Goal: Transaction & Acquisition: Download file/media

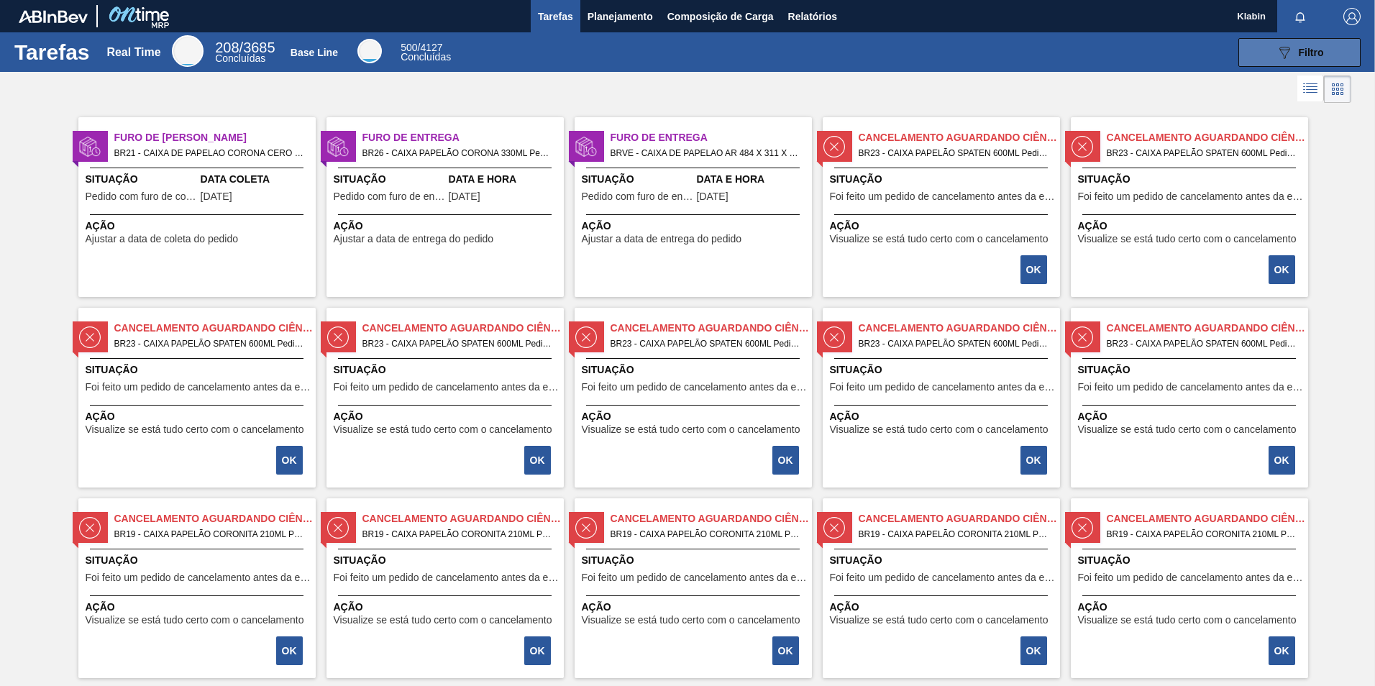
click at [1302, 50] on span "Filtro" at bounding box center [1310, 53] width 25 height 12
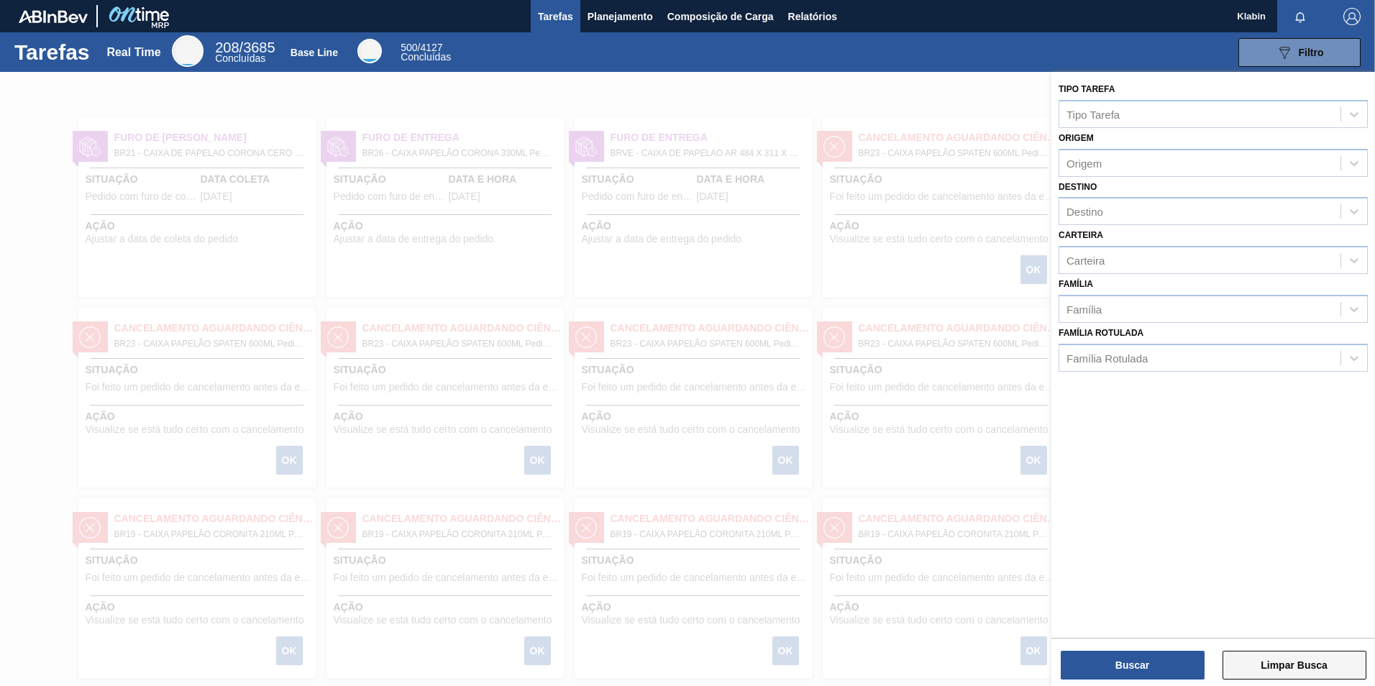
click at [1293, 664] on button "Limpar Busca" at bounding box center [1294, 665] width 144 height 29
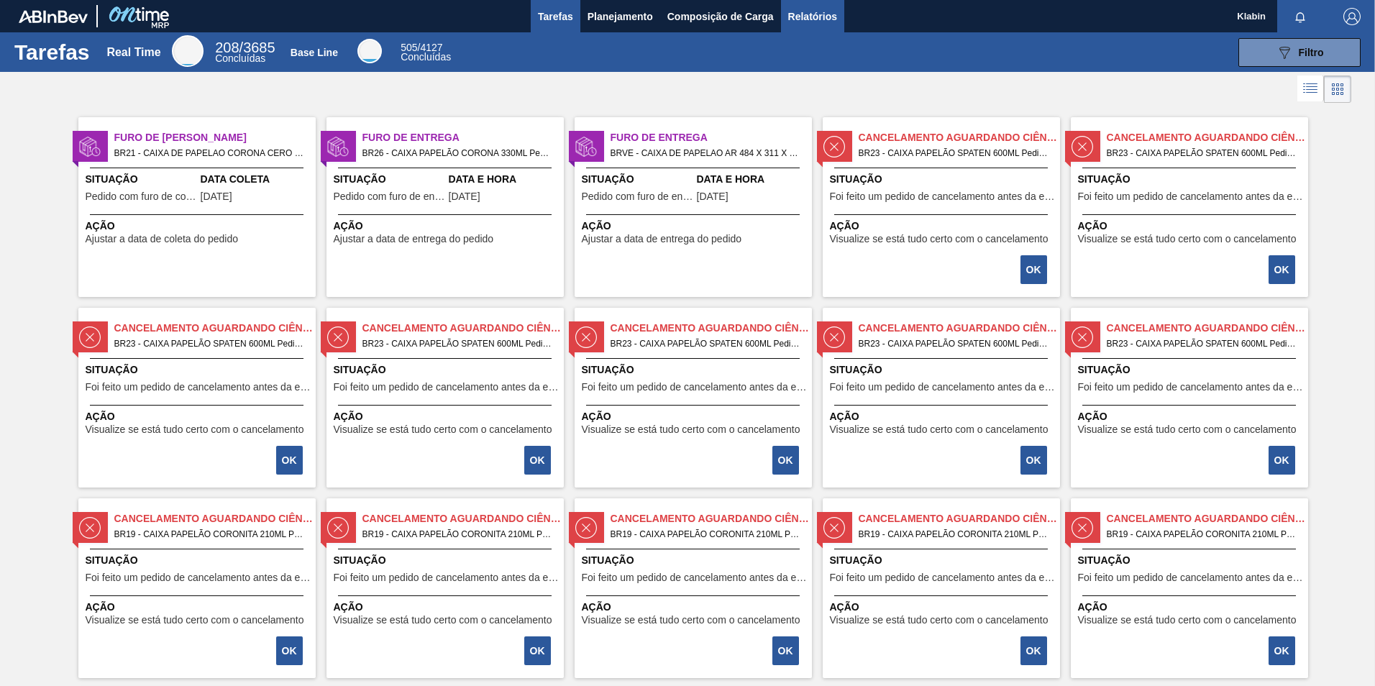
click at [805, 22] on span "Relatórios" at bounding box center [812, 16] width 49 height 17
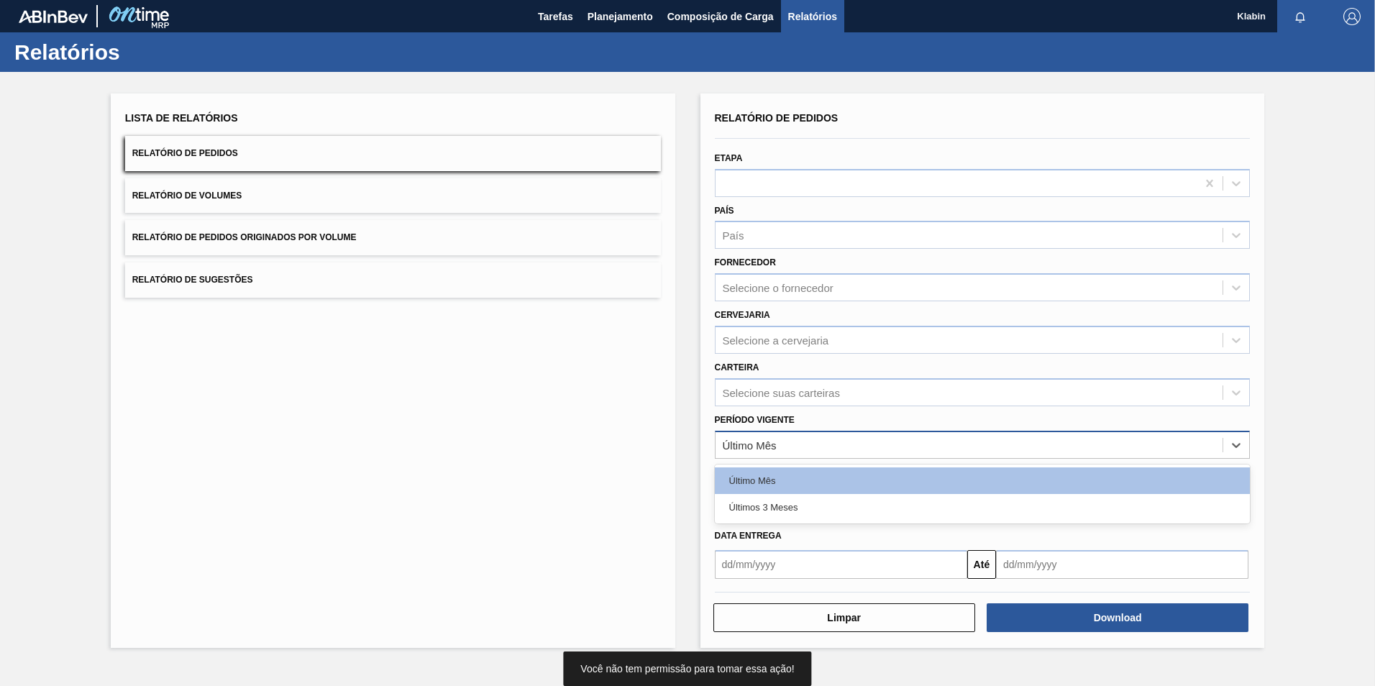
click at [788, 444] on div "Último Mês" at bounding box center [969, 444] width 508 height 21
drag, startPoint x: 792, startPoint y: 506, endPoint x: 809, endPoint y: 508, distance: 17.3
click at [792, 505] on div "Últimos 3 Meses" at bounding box center [983, 507] width 536 height 27
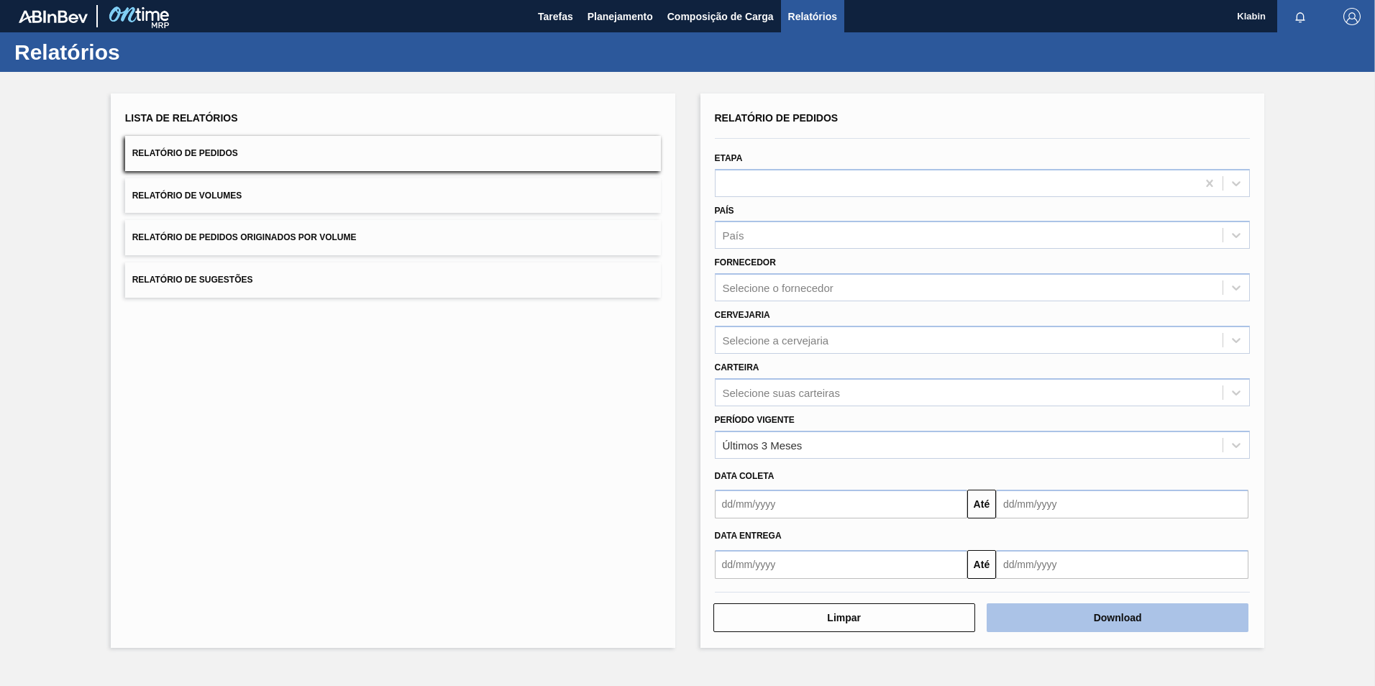
click at [1172, 615] on button "Download" at bounding box center [1117, 617] width 262 height 29
